Goal: Check status: Check status

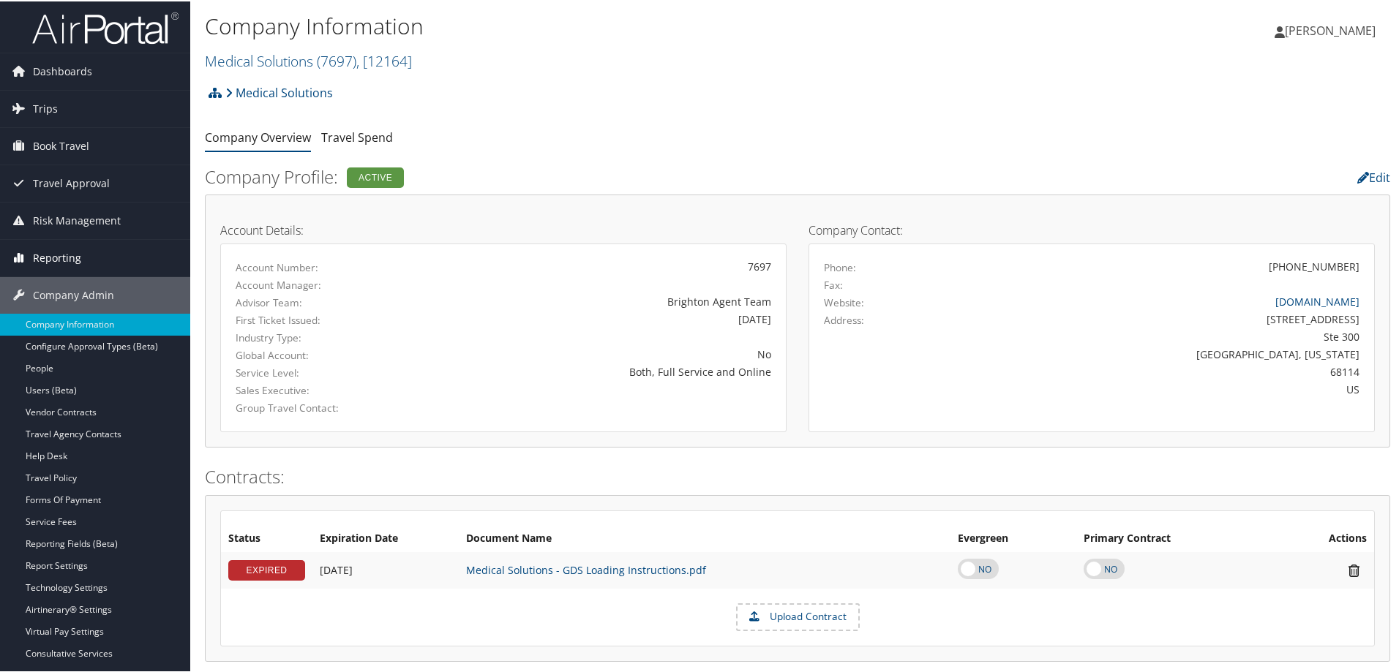
click at [65, 249] on span "Reporting" at bounding box center [57, 256] width 48 height 37
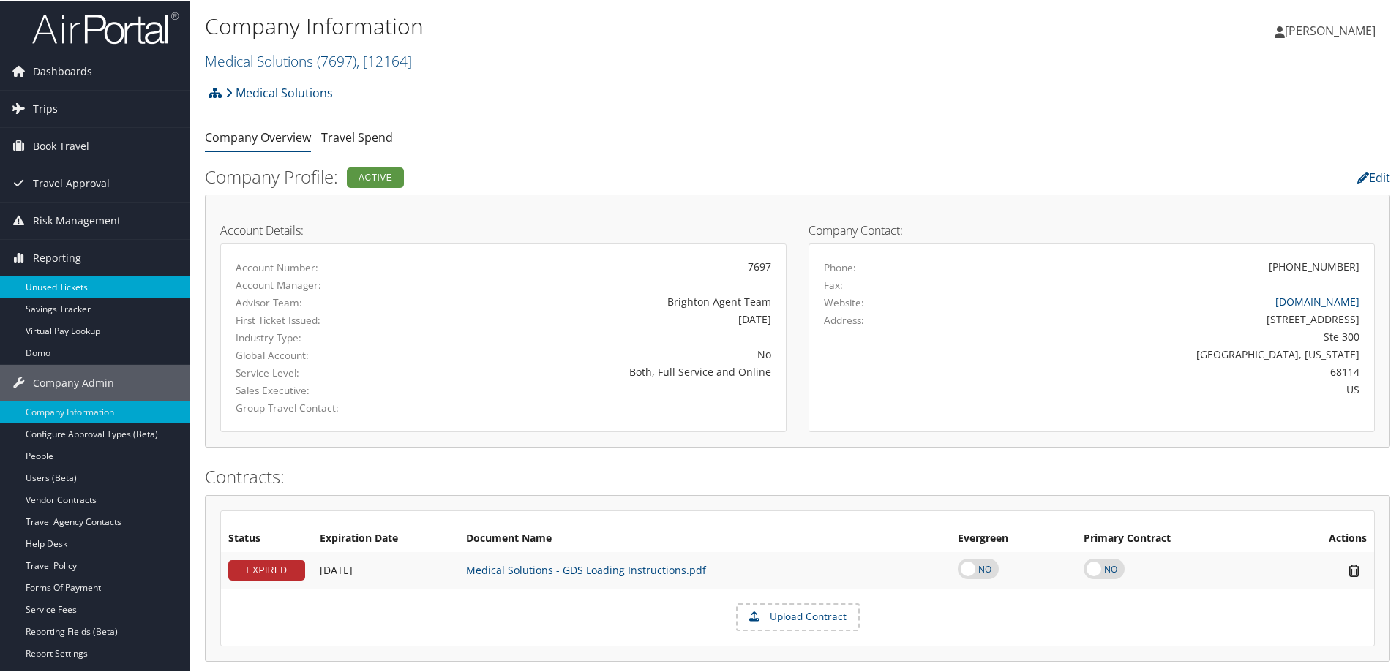
click at [61, 290] on link "Unused Tickets" at bounding box center [95, 286] width 190 height 22
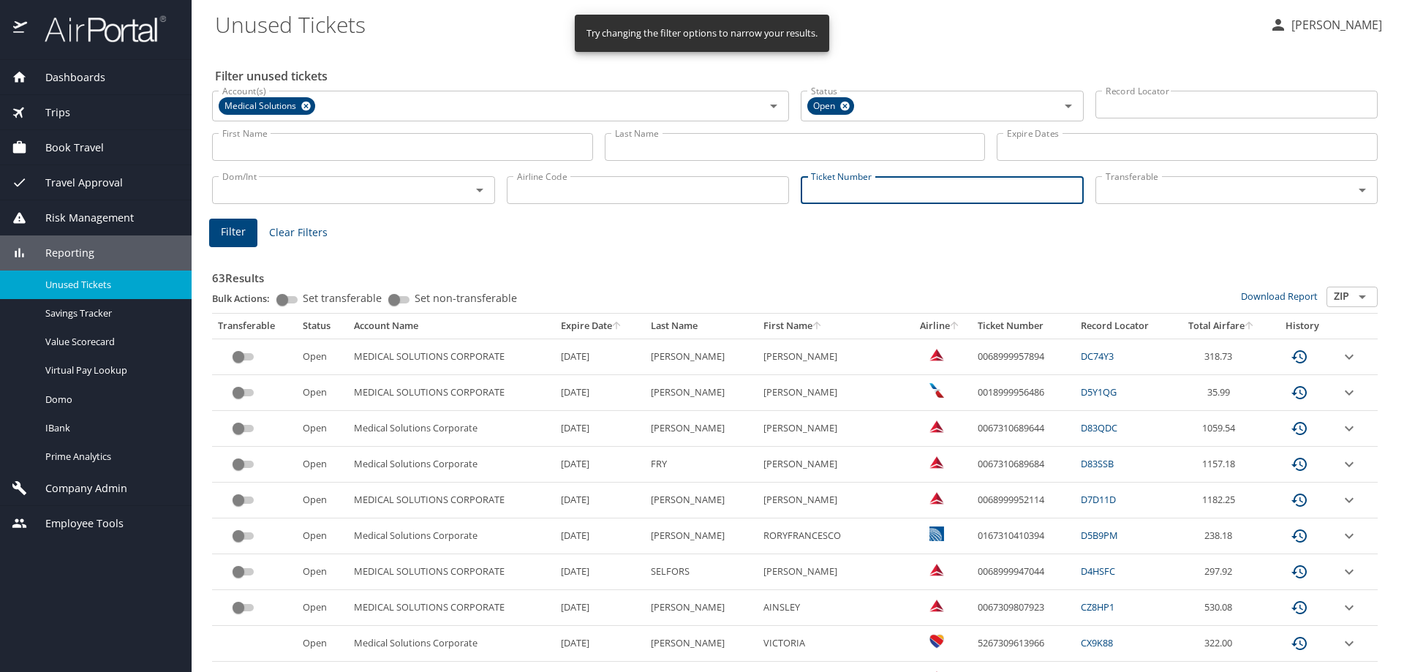
click at [877, 188] on input "Ticket Number" at bounding box center [942, 190] width 283 height 28
paste input "5267232861282"
type input "5267232861282"
click at [217, 232] on button "Filter" at bounding box center [233, 231] width 48 height 29
